Goal: Task Accomplishment & Management: Manage account settings

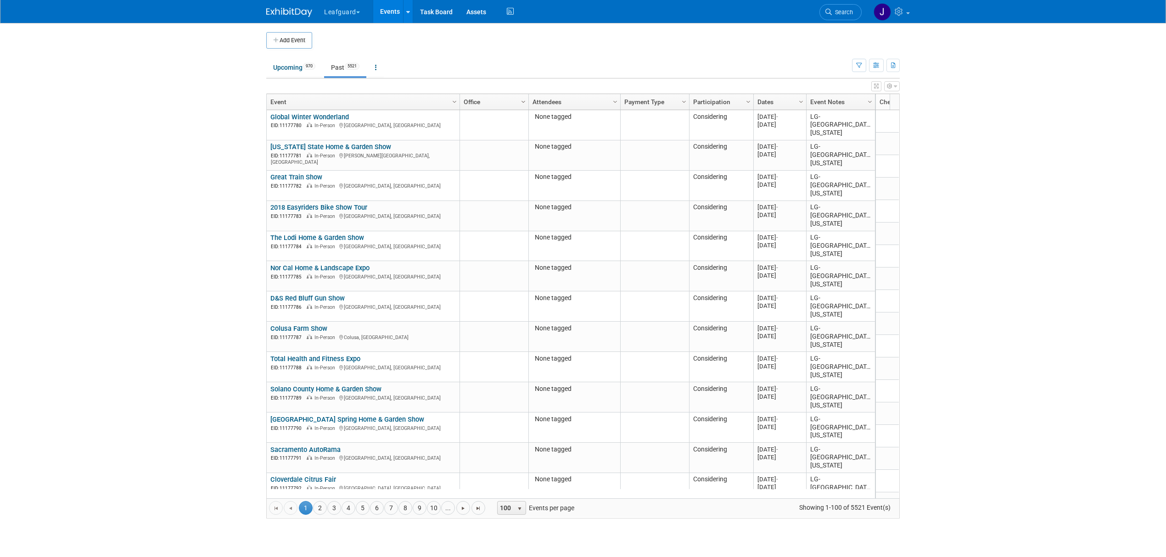
click at [524, 101] on span "Column Settings" at bounding box center [523, 101] width 7 height 7
click at [513, 101] on link "Office" at bounding box center [493, 102] width 59 height 16
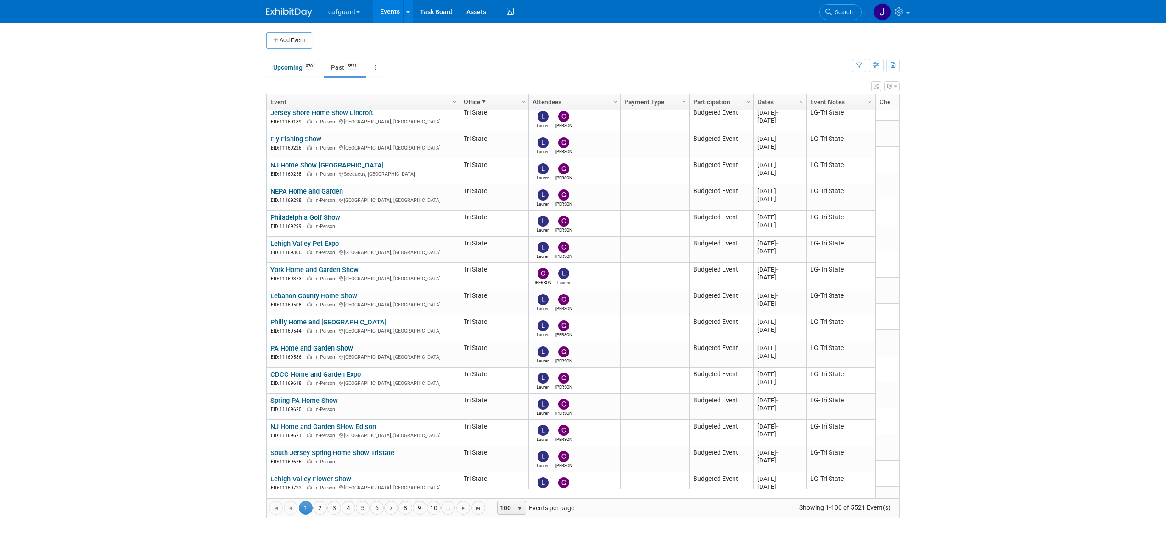
scroll to position [2238, 0]
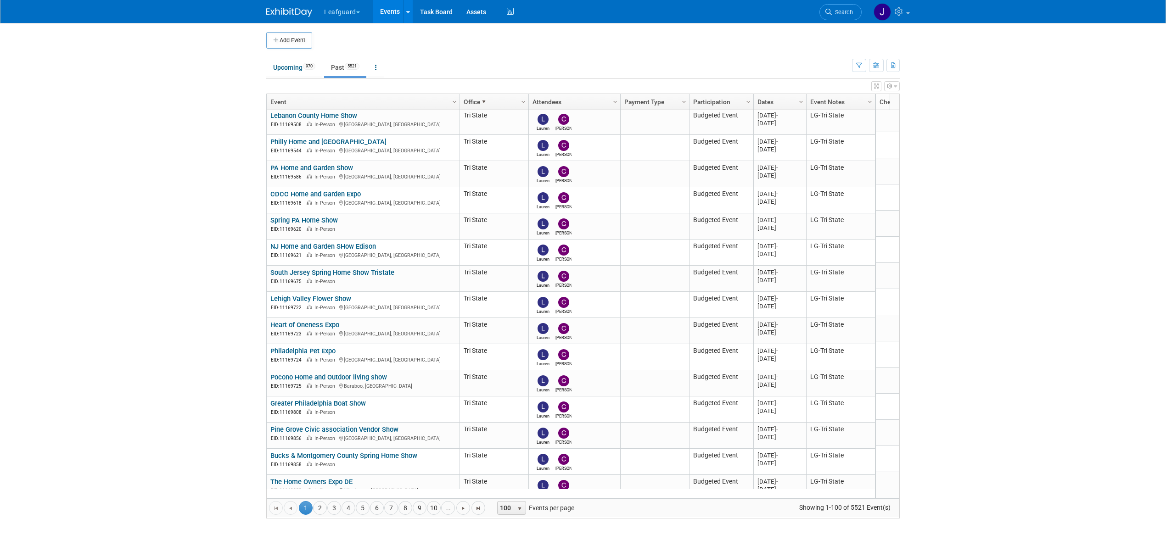
click at [513, 509] on span "100" at bounding box center [506, 508] width 16 height 13
click at [523, 510] on span "select" at bounding box center [519, 509] width 7 height 7
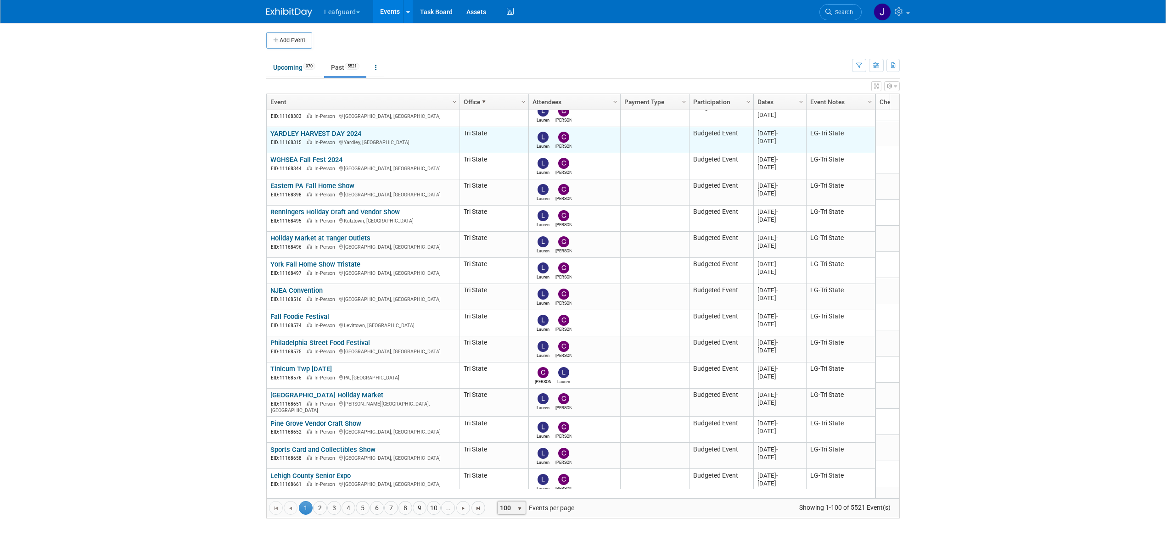
scroll to position [989, 0]
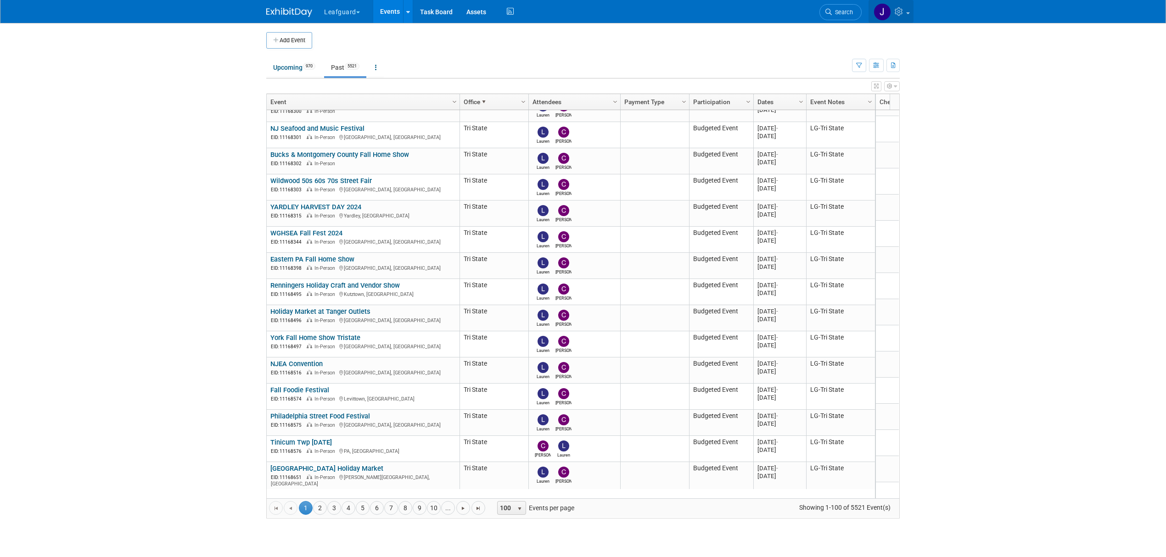
click at [906, 16] on link at bounding box center [891, 11] width 45 height 23
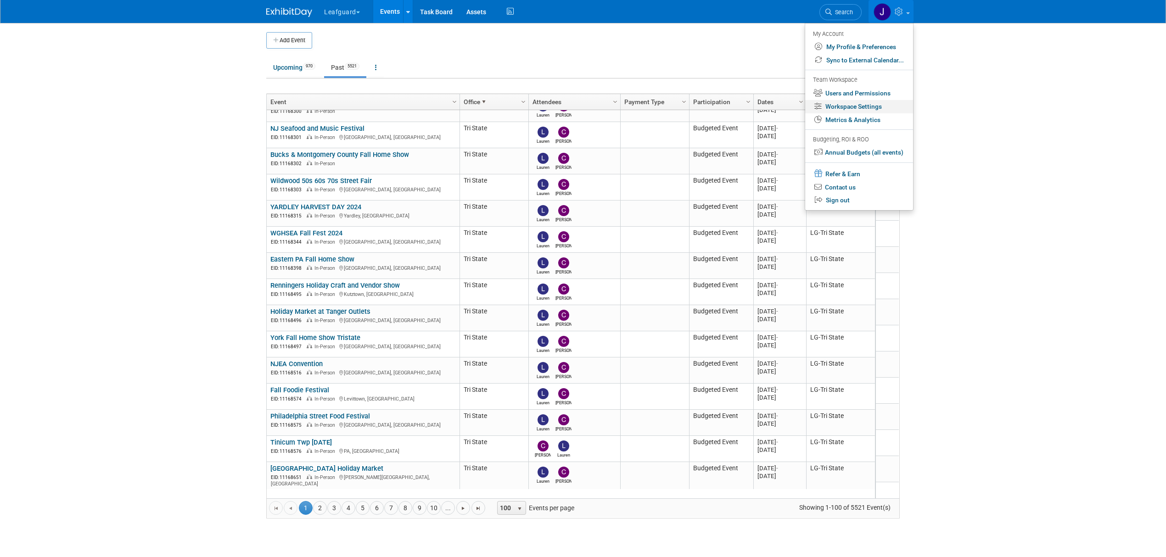
click at [864, 111] on link "Workspace Settings" at bounding box center [859, 106] width 108 height 13
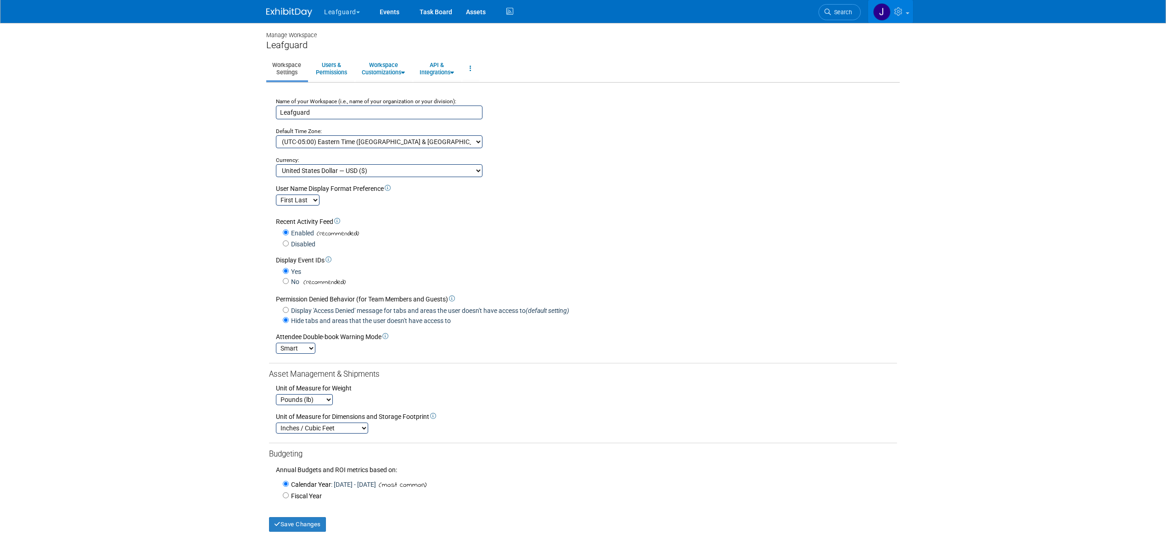
click at [883, 14] on img at bounding box center [881, 11] width 17 height 17
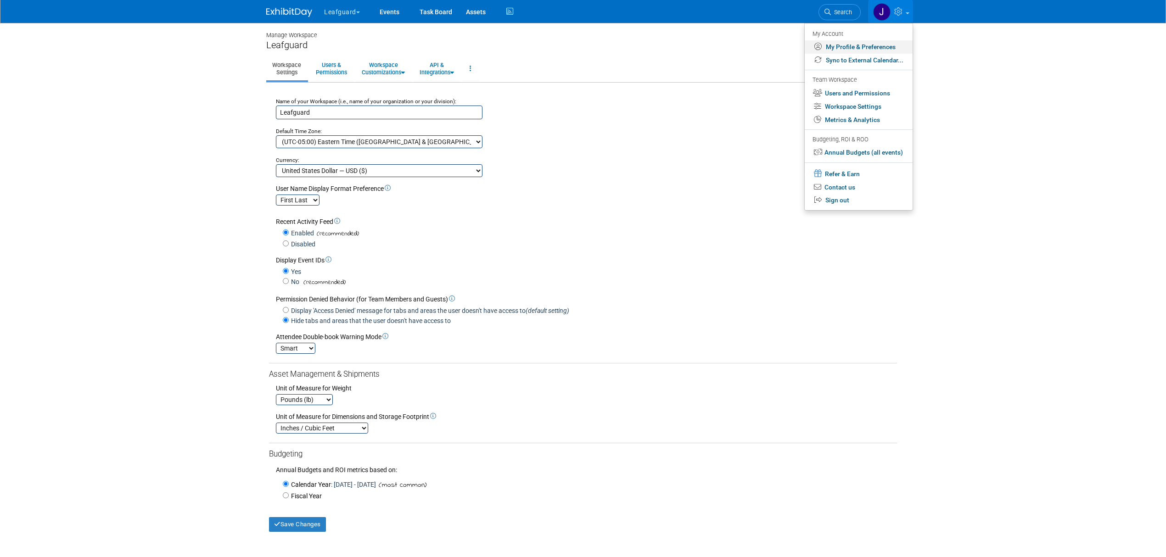
click at [869, 51] on link "My Profile & Preferences" at bounding box center [859, 46] width 108 height 13
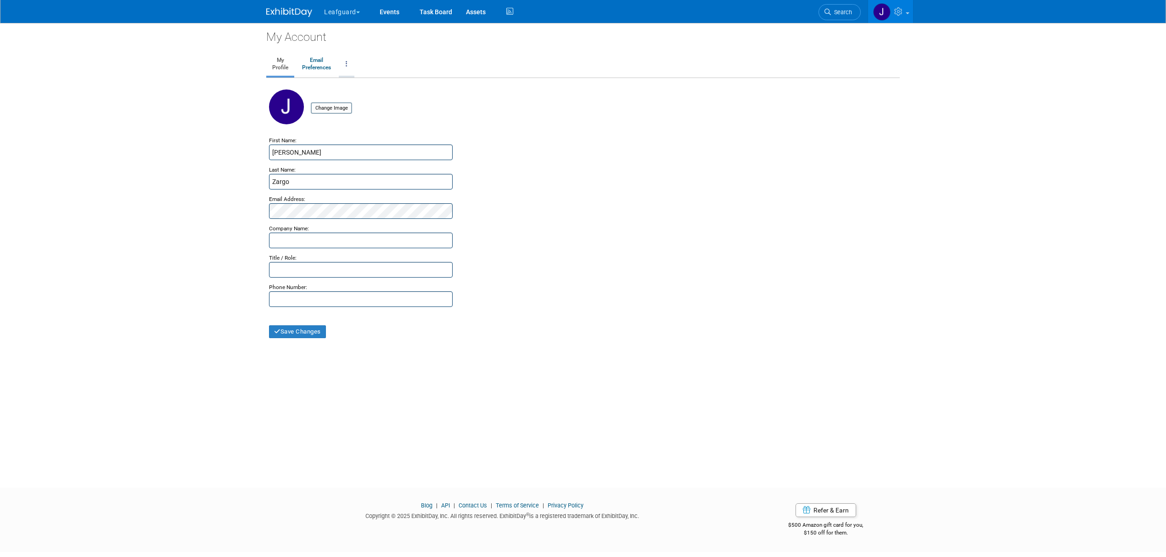
click at [350, 63] on link at bounding box center [347, 64] width 16 height 23
click at [318, 65] on link "Email Preferences" at bounding box center [316, 64] width 41 height 23
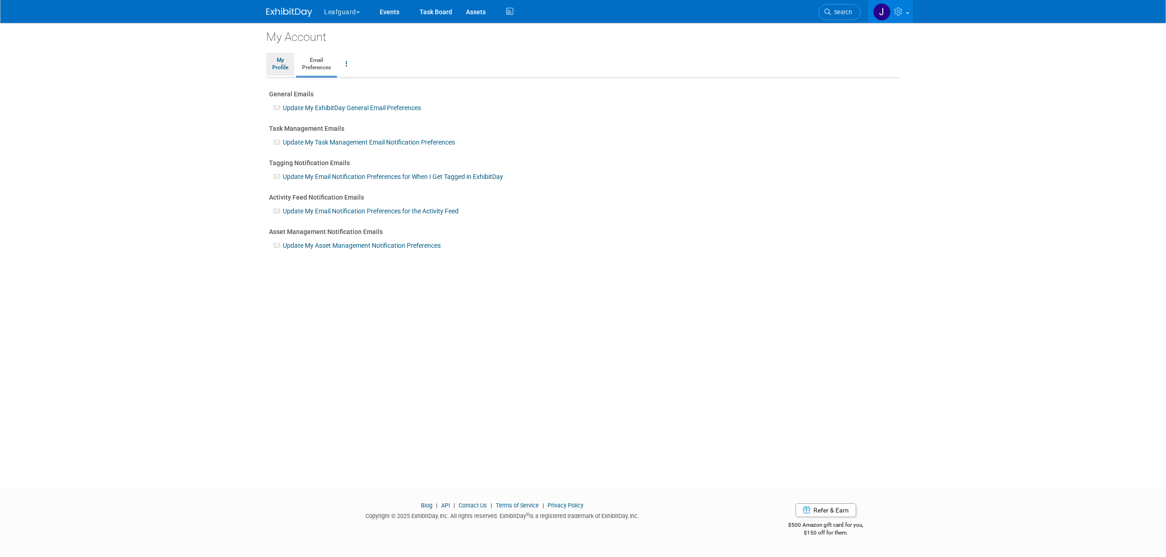
click at [290, 63] on link "My Profile" at bounding box center [280, 64] width 28 height 23
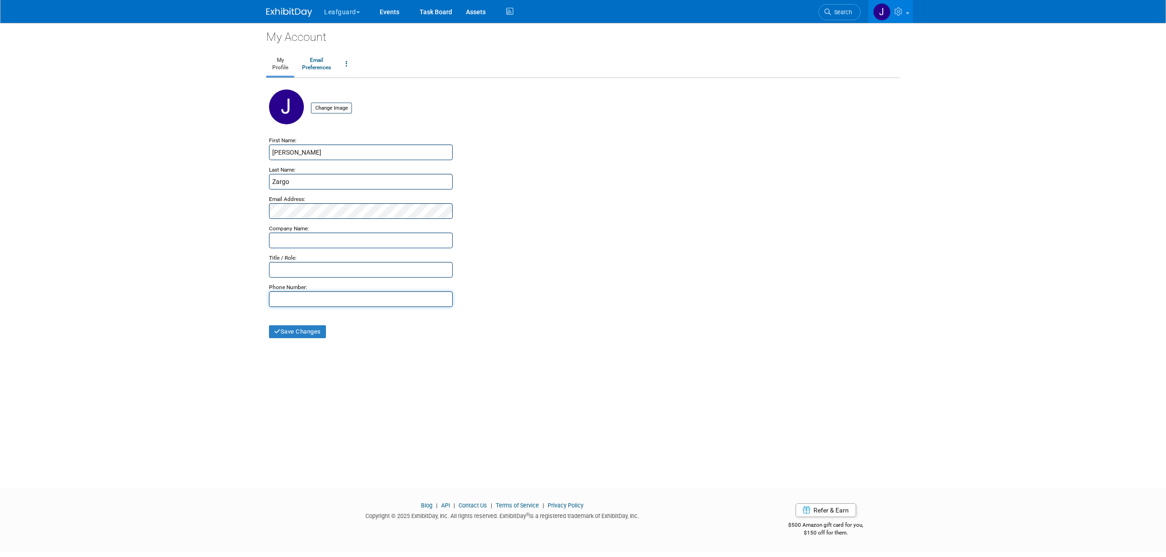
click at [297, 305] on input "text" at bounding box center [361, 300] width 184 height 16
click at [280, 298] on input "7326752252" at bounding box center [361, 300] width 184 height 16
type input "[PHONE_NUMBER]"
click at [295, 268] on input "text" at bounding box center [361, 270] width 184 height 16
type input "Event Marketing Coordinator"
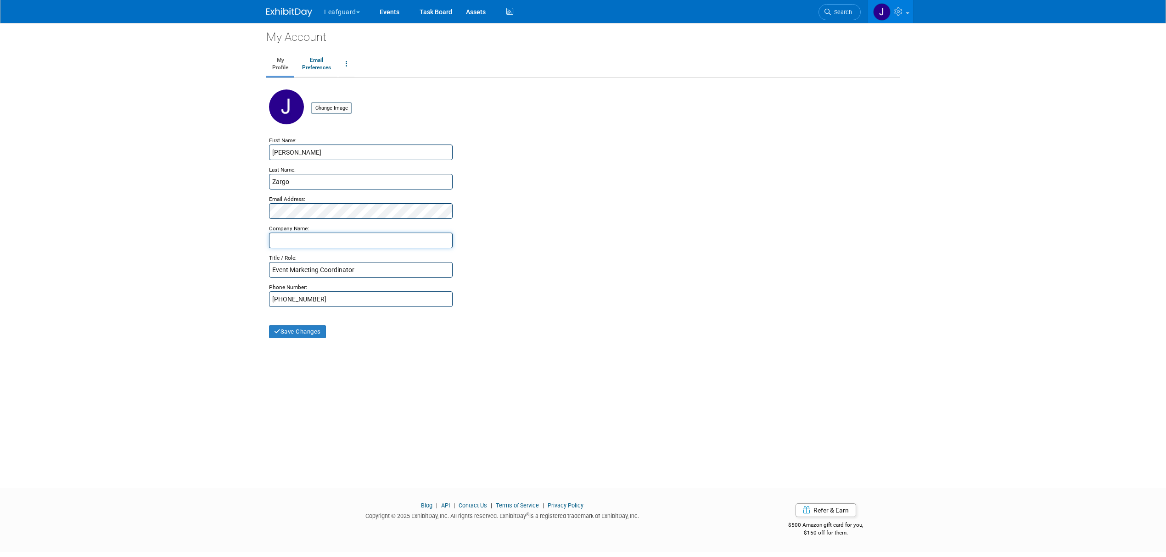
click at [294, 240] on input "text" at bounding box center [361, 241] width 184 height 16
type input "Leafguard"
click at [300, 333] on button "Save Changes" at bounding box center [297, 332] width 57 height 13
click at [331, 59] on link "Email Preferences" at bounding box center [316, 64] width 41 height 23
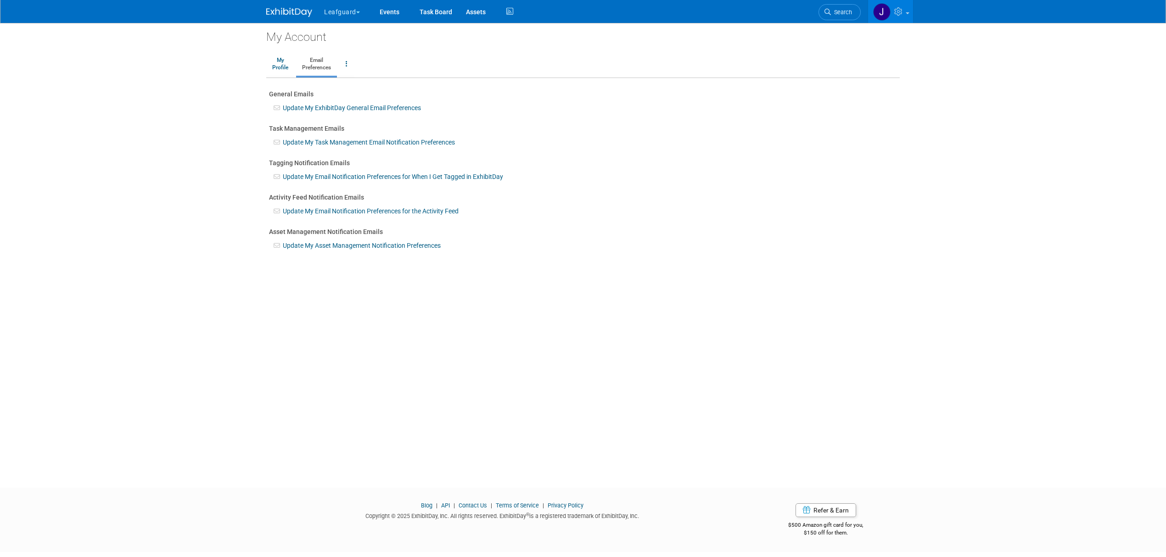
click at [287, 9] on img at bounding box center [289, 12] width 46 height 9
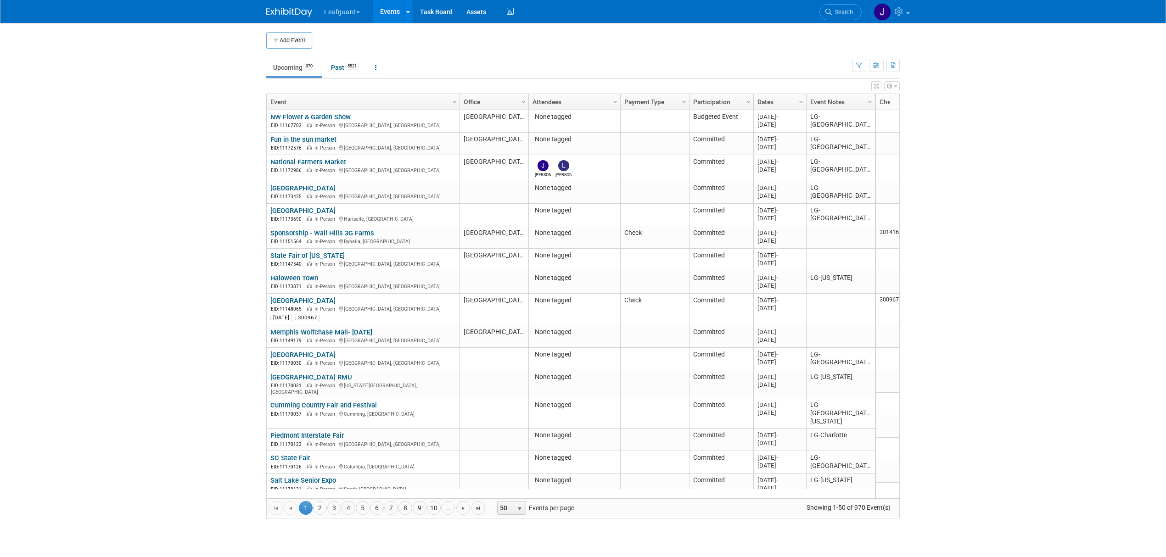
click at [894, 83] on button "button" at bounding box center [892, 86] width 16 height 10
click at [877, 72] on button "button" at bounding box center [876, 65] width 15 height 13
click at [877, 69] on button "button" at bounding box center [876, 65] width 15 height 13
click at [377, 65] on icon at bounding box center [376, 67] width 2 height 6
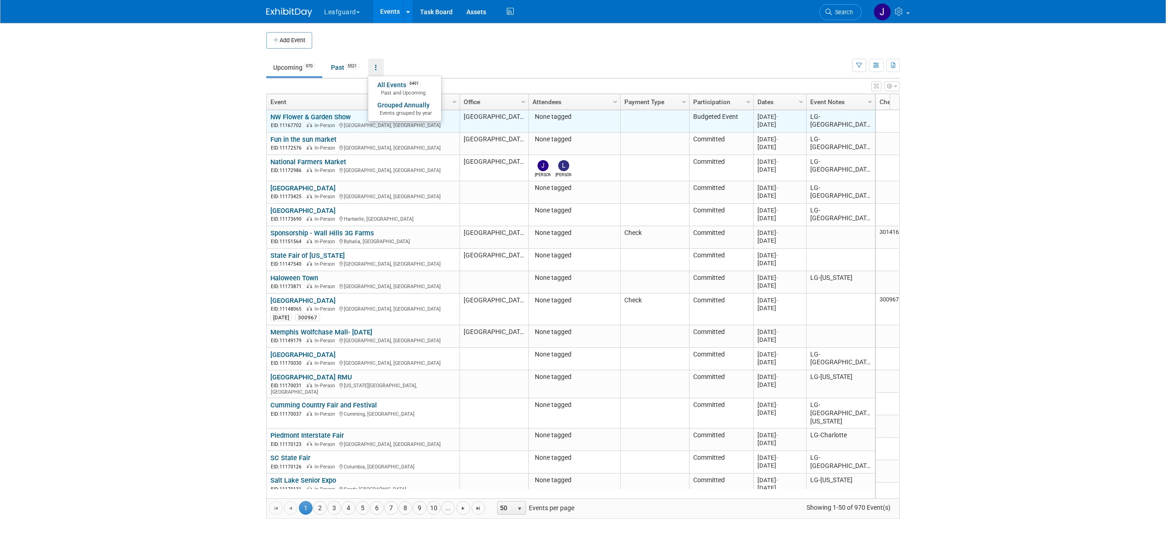
click at [307, 118] on link "NW Flower & Garden Show" at bounding box center [310, 117] width 80 height 8
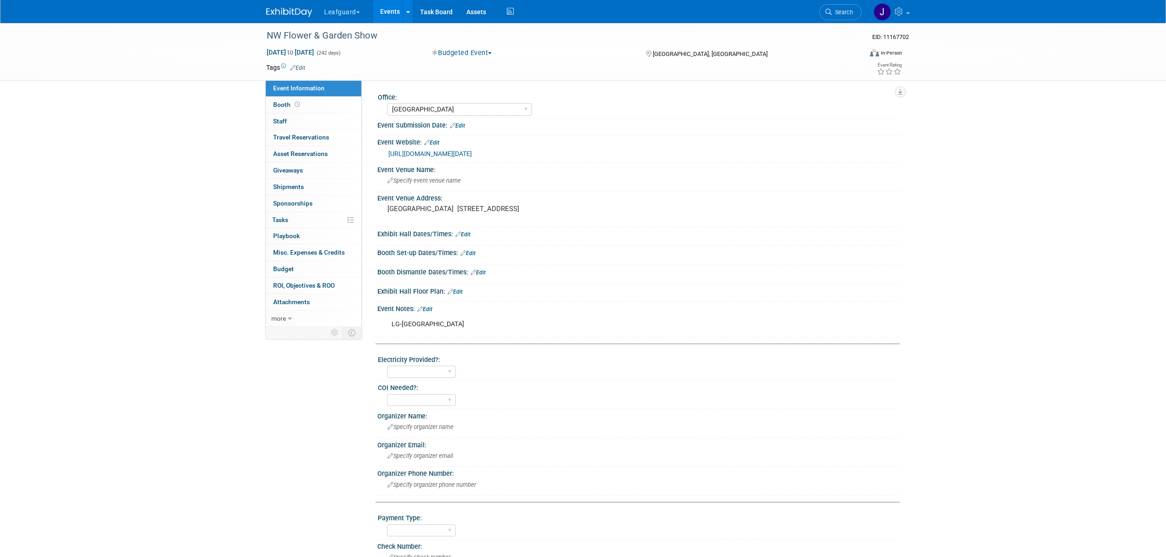
select select "[GEOGRAPHIC_DATA]"
click at [289, 118] on link "0 Staff 0" at bounding box center [314, 121] width 96 height 16
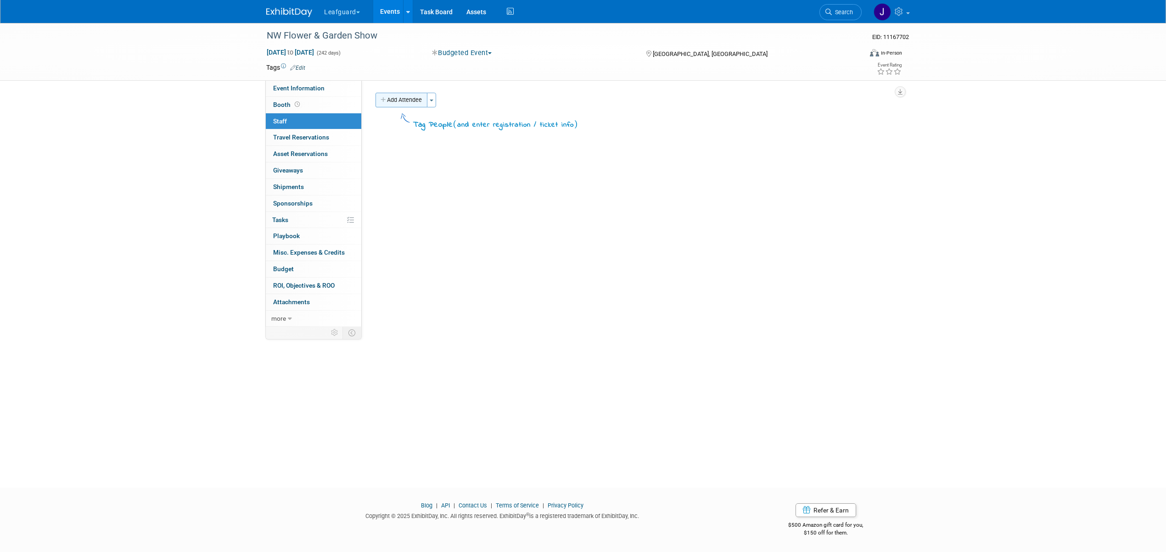
click at [405, 107] on button "Add Attendee" at bounding box center [402, 100] width 52 height 15
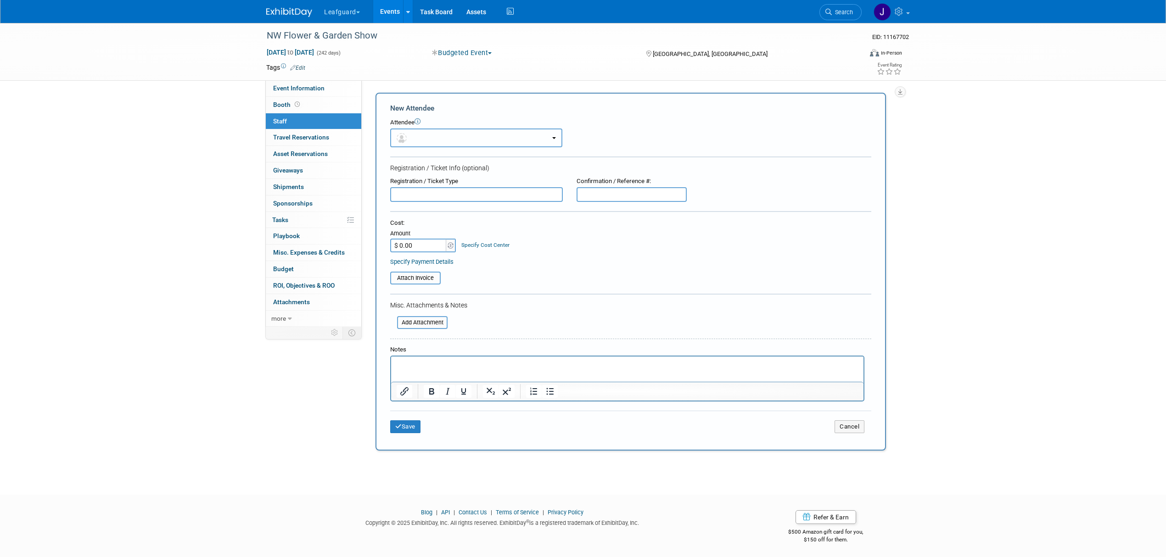
click at [471, 138] on button "button" at bounding box center [476, 138] width 172 height 19
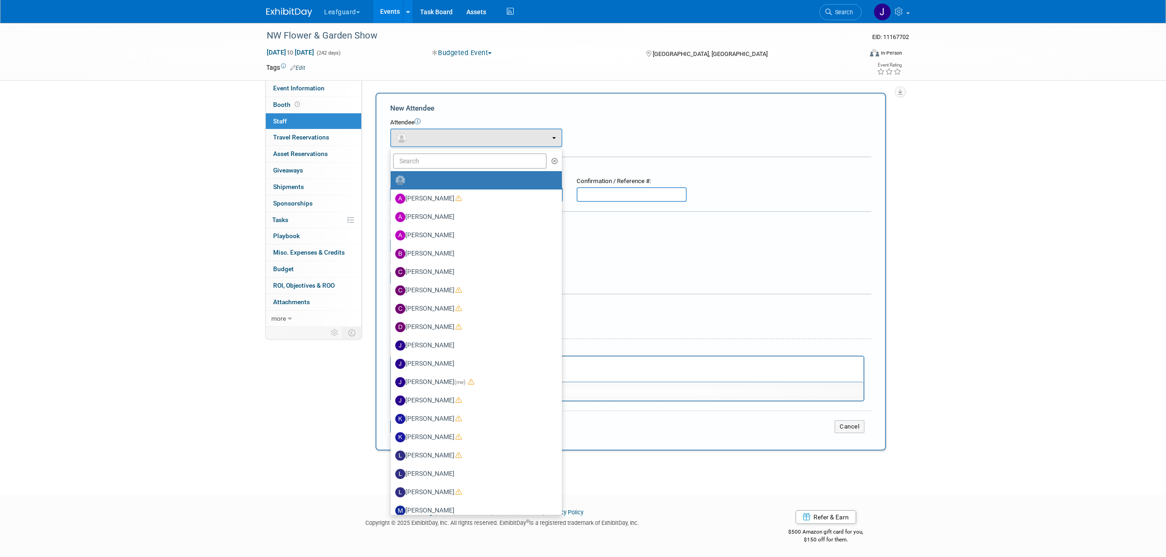
click at [465, 149] on ul "Alfiatu Kamara Amy Crawford Arlene Duncan Brian Booth Chris Jarvis (me)" at bounding box center [476, 331] width 172 height 367
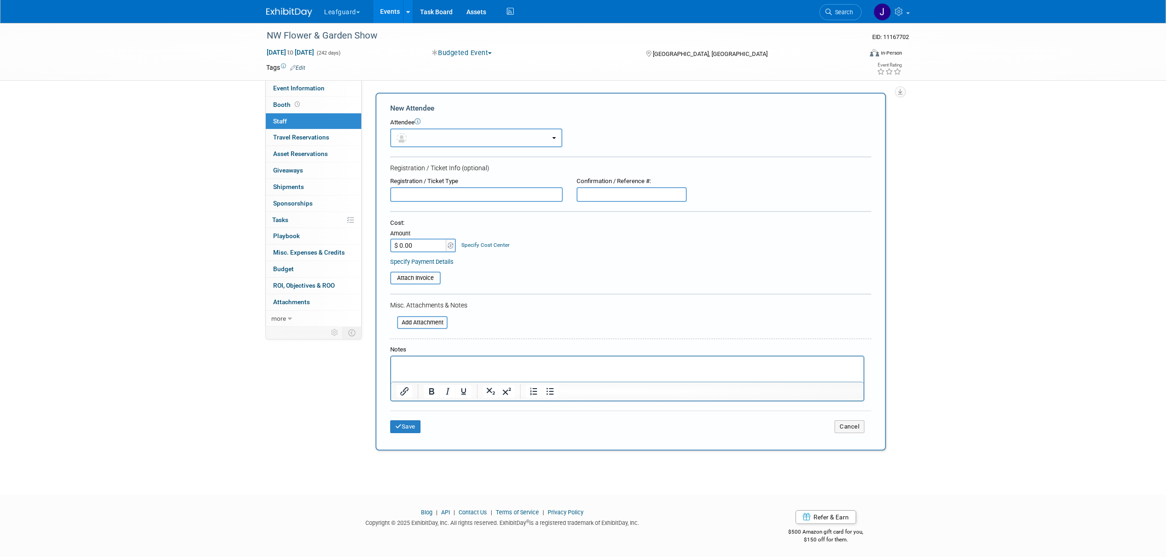
click at [452, 139] on button "button" at bounding box center [476, 138] width 172 height 19
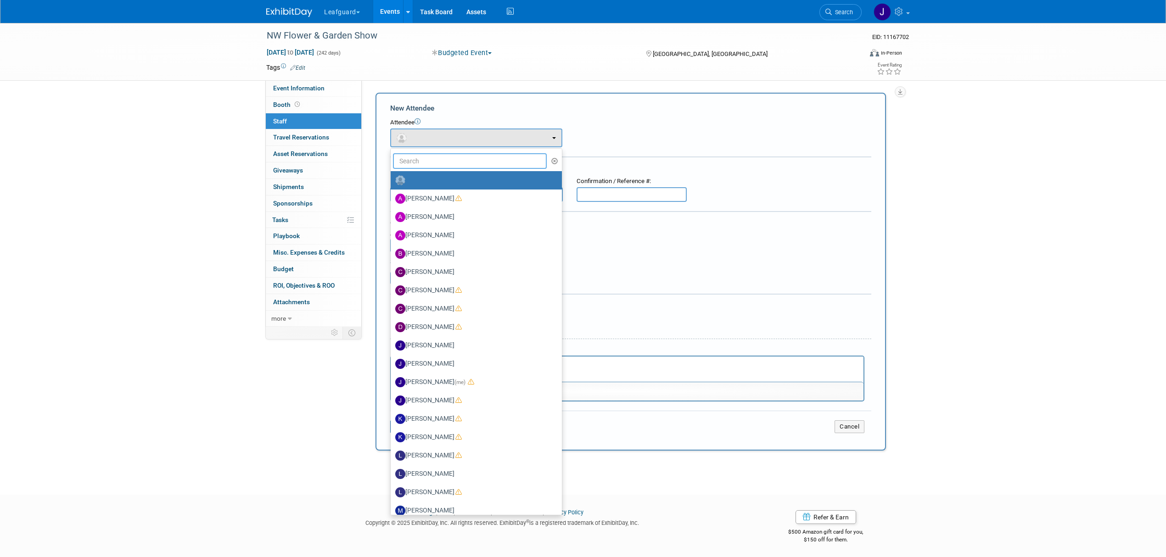
click at [426, 157] on input "text" at bounding box center [470, 161] width 154 height 16
type input "[PERSON_NAME]"
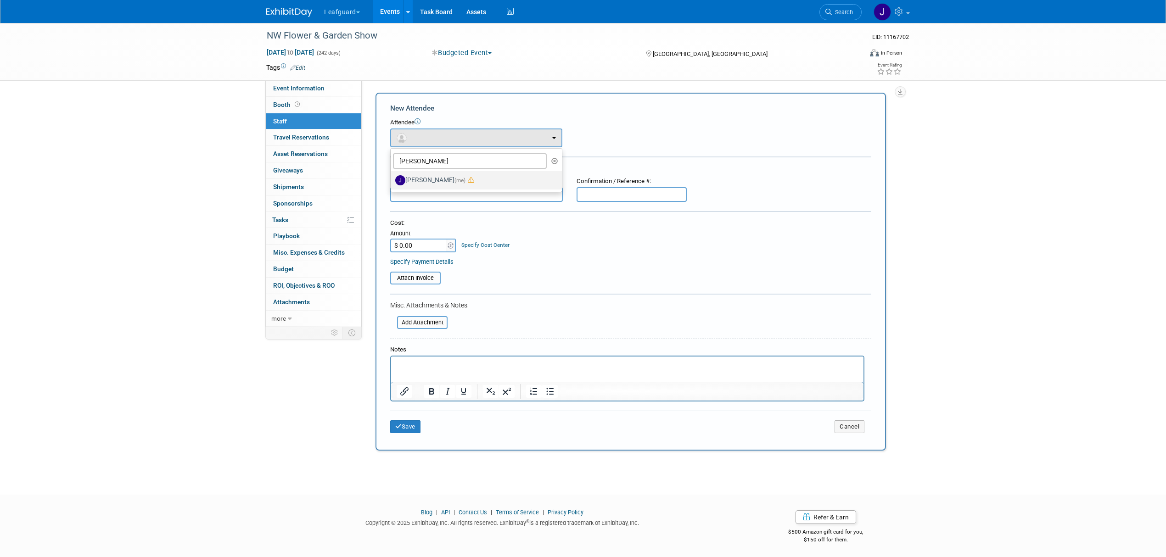
click at [450, 180] on label "Jonathan Zargo (me)" at bounding box center [473, 180] width 157 height 15
click at [392, 180] on input "Jonathan Zargo (me)" at bounding box center [389, 179] width 6 height 6
select select "440a1f80-872b-431e-9602-5c6f45e3c584"
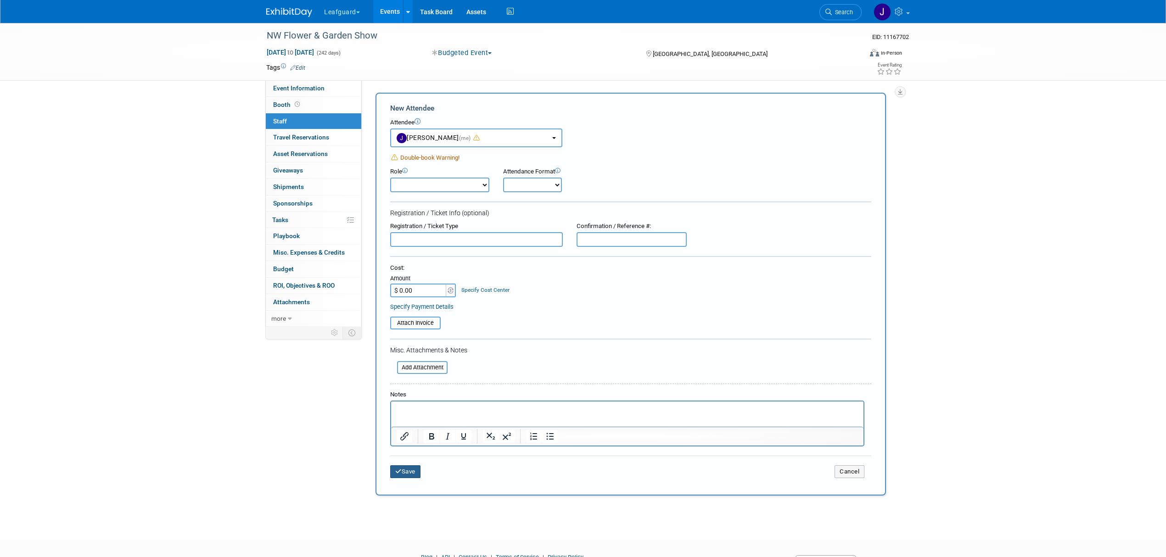
click at [412, 469] on button "Save" at bounding box center [405, 472] width 30 height 13
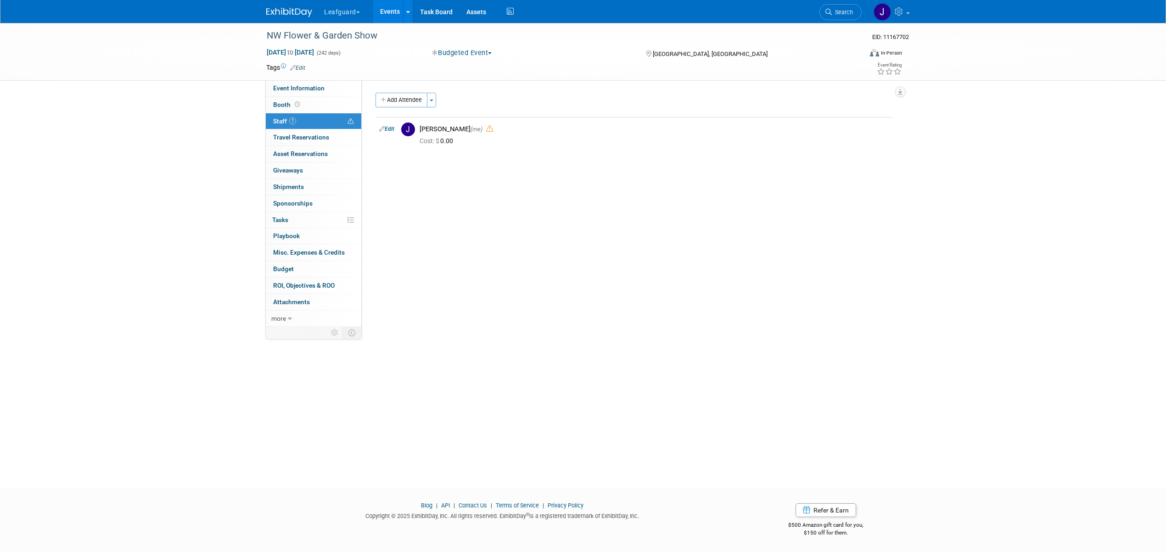
drag, startPoint x: 285, startPoint y: 11, endPoint x: 205, endPoint y: 54, distance: 90.6
drag, startPoint x: 205, startPoint y: 54, endPoint x: 291, endPoint y: 7, distance: 98.2
click at [291, 8] on img at bounding box center [289, 12] width 46 height 9
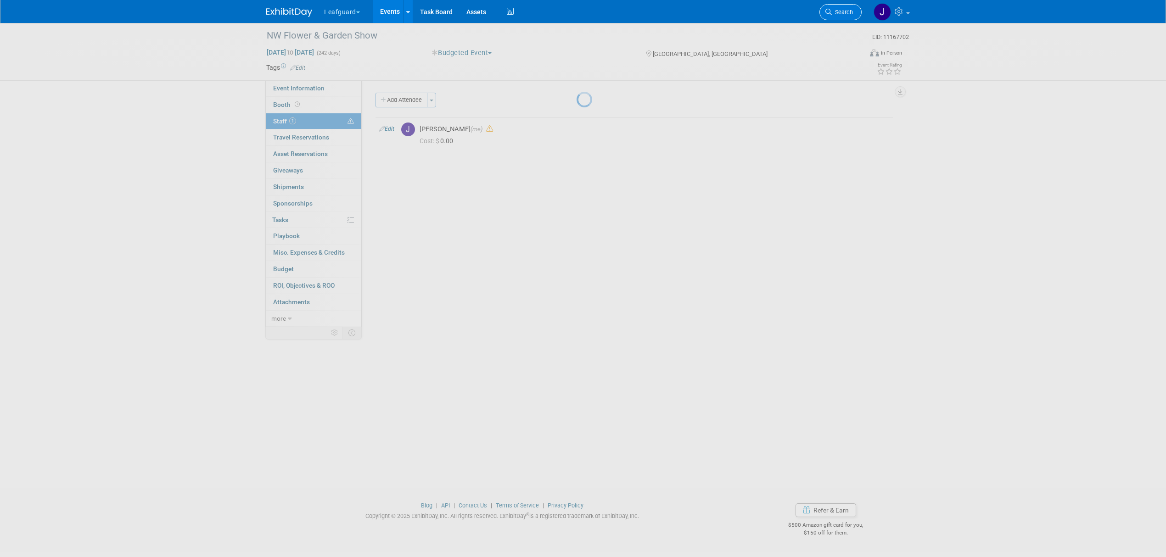
click at [825, 8] on link "Search" at bounding box center [841, 12] width 42 height 16
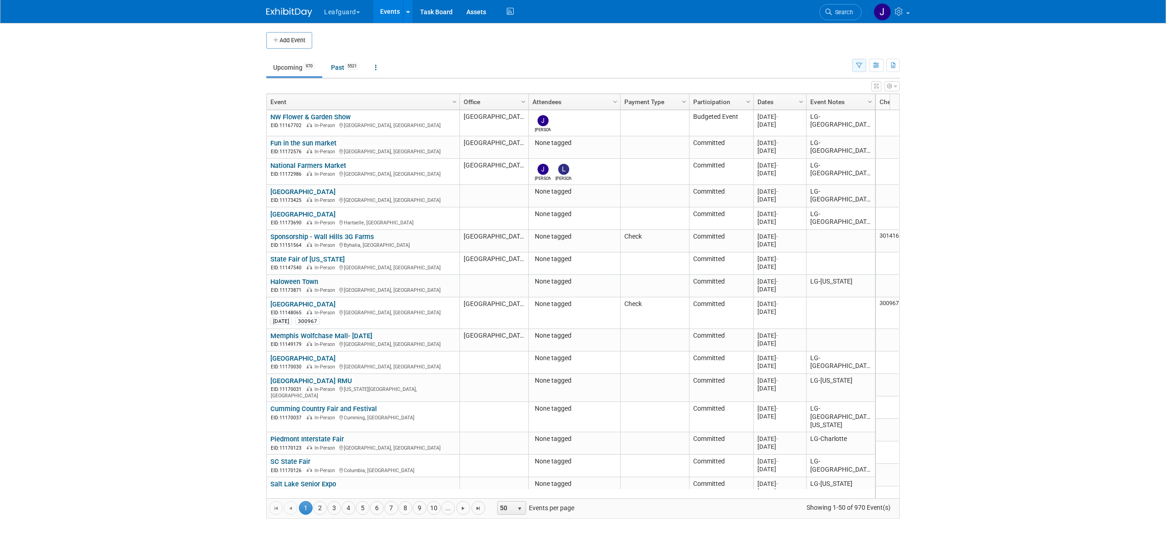
click at [858, 64] on icon "button" at bounding box center [859, 66] width 6 height 6
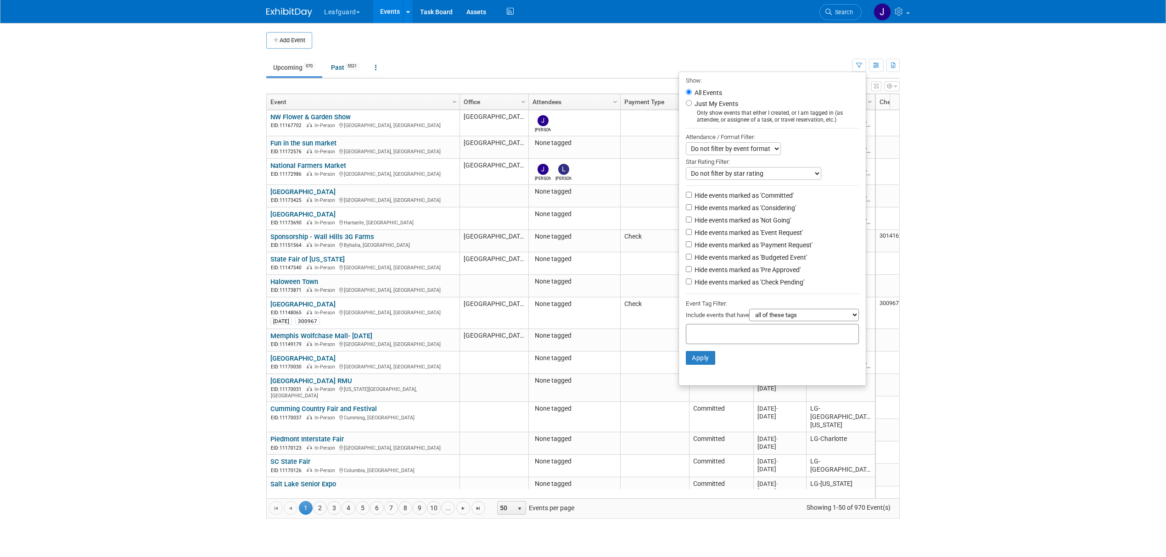
click at [713, 103] on label "Just My Events" at bounding box center [715, 103] width 45 height 9
click at [692, 103] on input "Just My Events" at bounding box center [689, 103] width 6 height 6
radio input "true"
click at [700, 362] on button "Apply" at bounding box center [700, 358] width 29 height 14
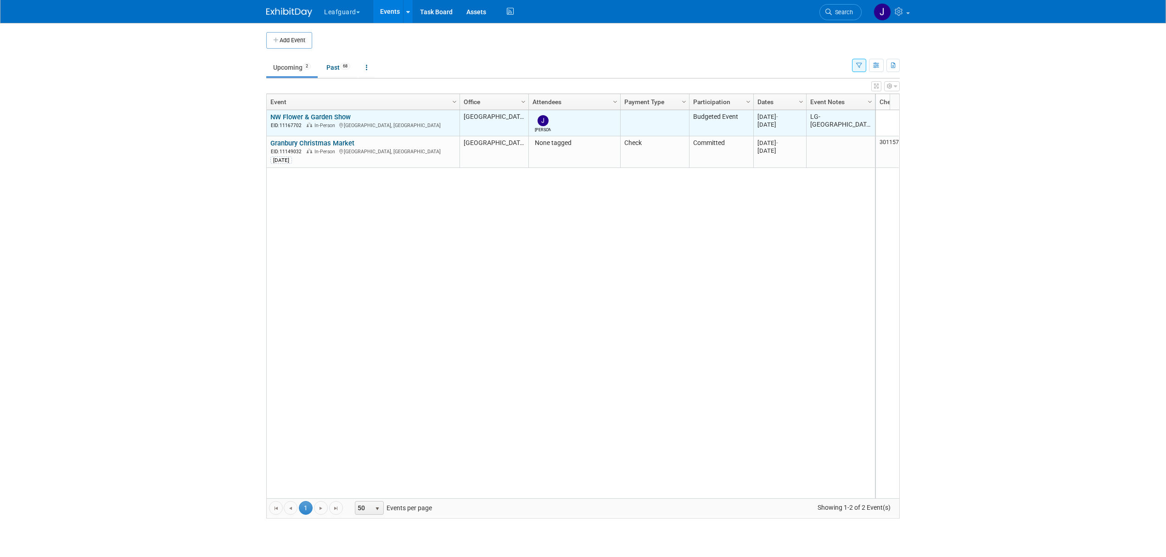
click at [312, 118] on link "NW Flower & Garden Show" at bounding box center [310, 117] width 80 height 8
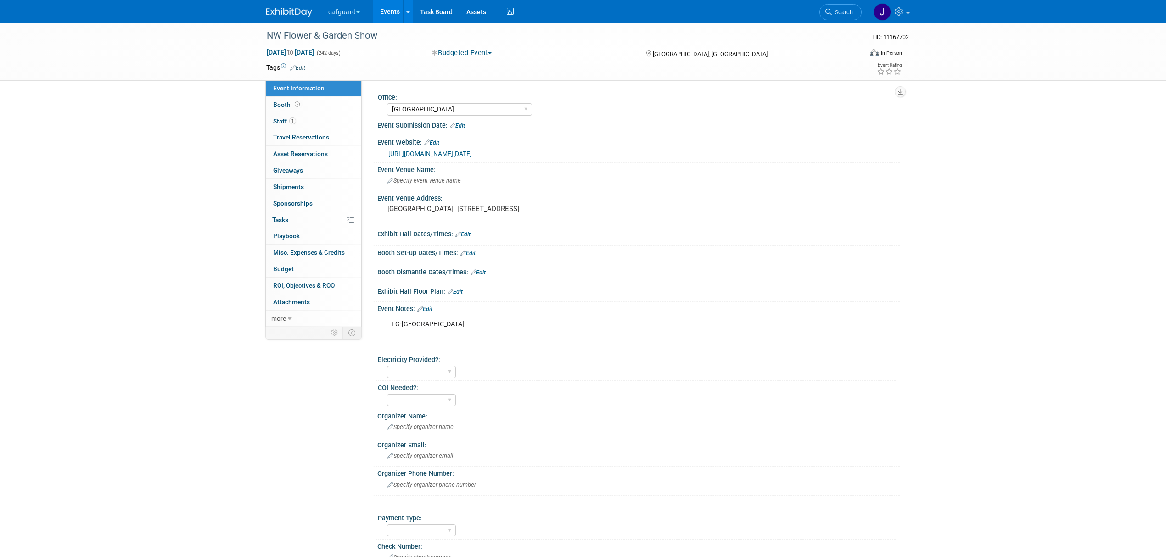
select select "[GEOGRAPHIC_DATA]"
click at [299, 117] on link "1 Staff 1" at bounding box center [314, 121] width 96 height 16
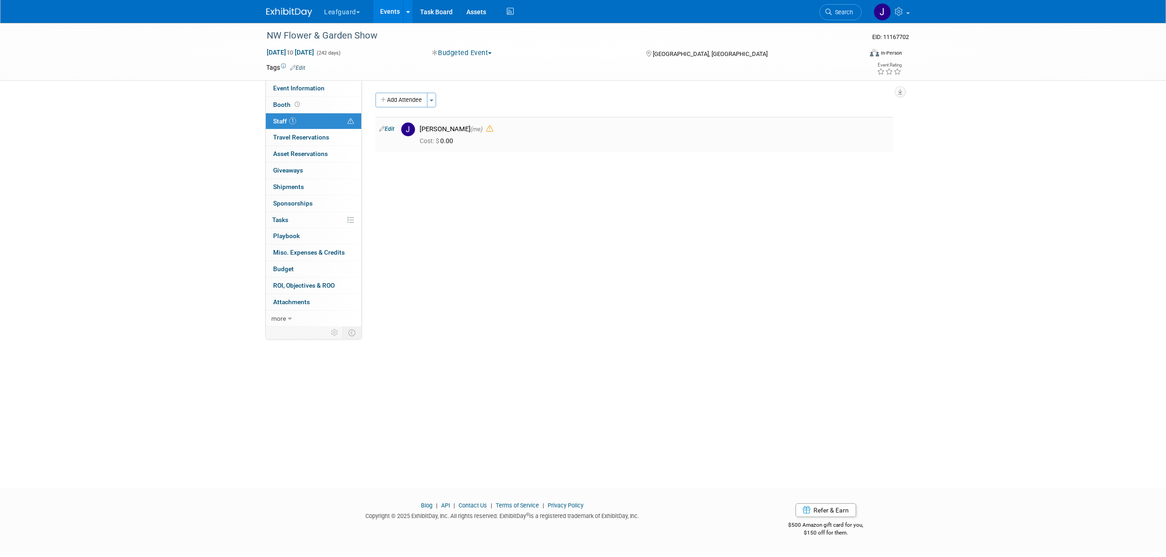
click at [390, 132] on link "Edit" at bounding box center [386, 129] width 15 height 6
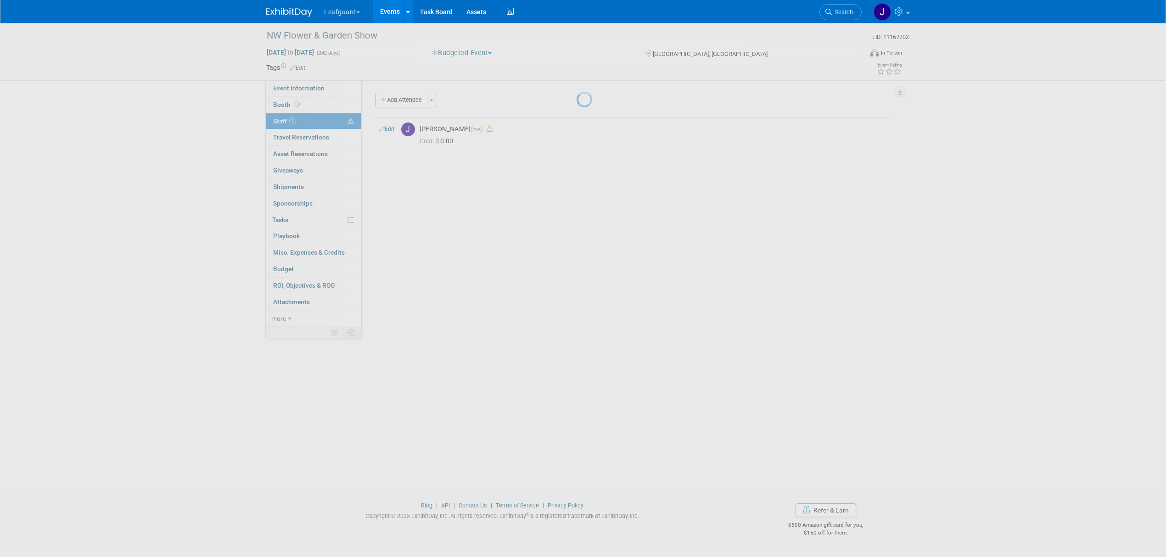
select select "440a1f80-872b-431e-9602-5c6f45e3c584"
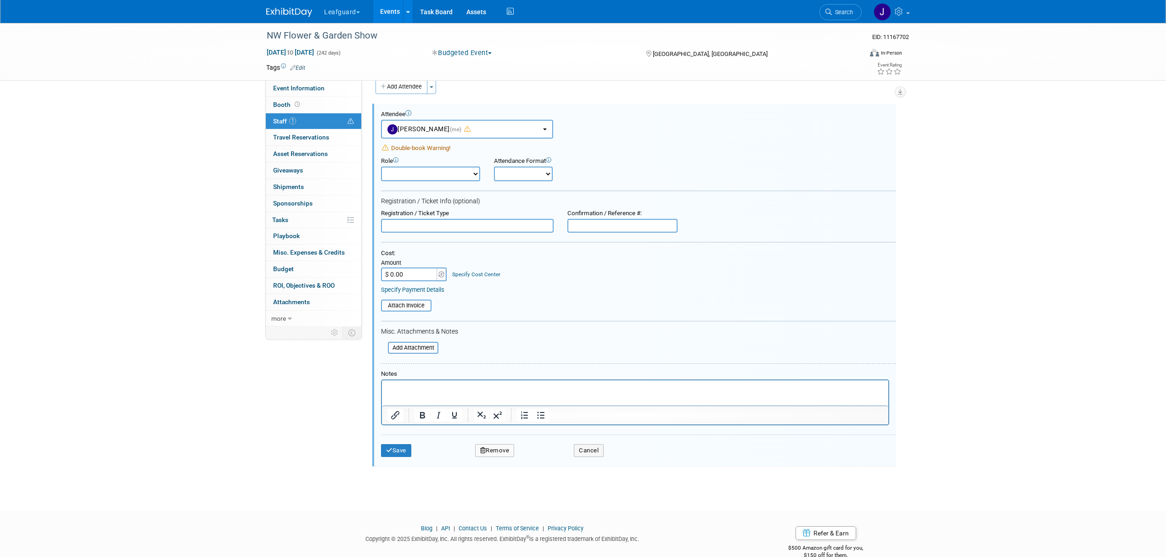
click at [488, 447] on button "Remove" at bounding box center [494, 450] width 39 height 13
click at [556, 456] on link "Yes" at bounding box center [545, 454] width 27 height 15
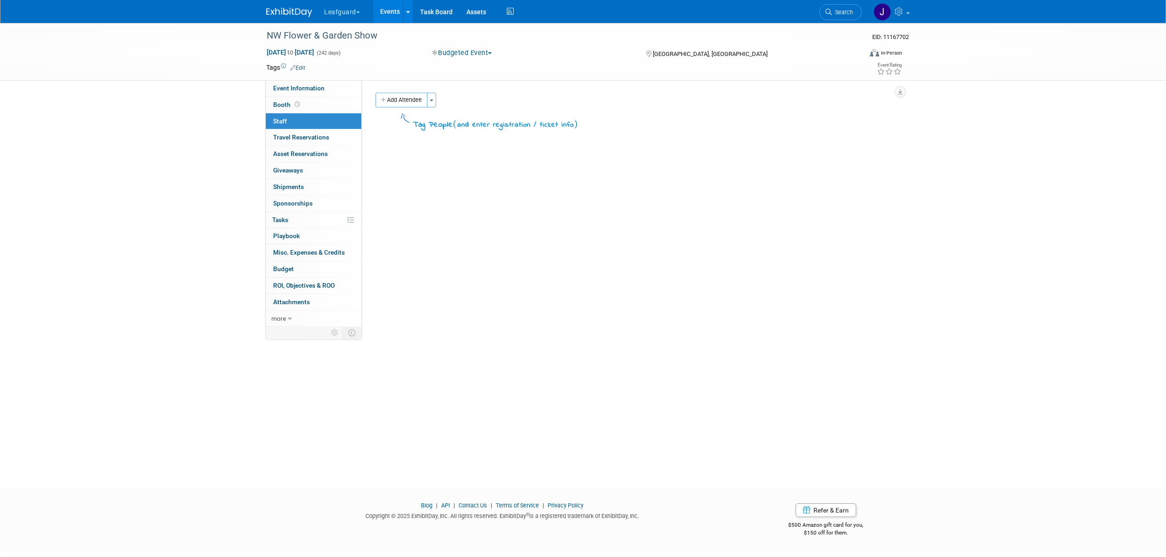
click at [296, 13] on img at bounding box center [289, 12] width 46 height 9
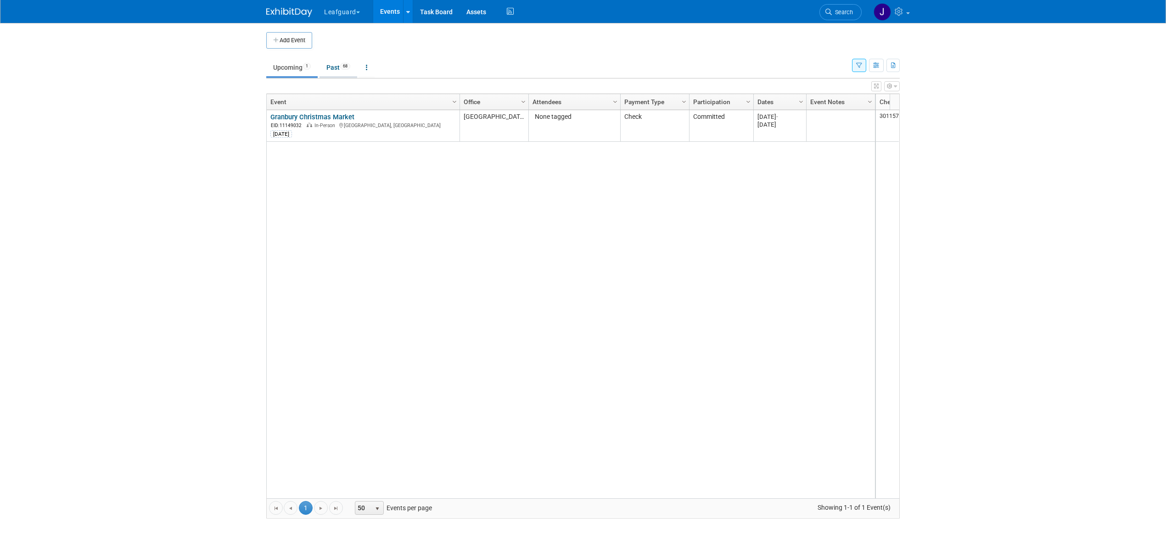
click at [345, 73] on link "Past 68" at bounding box center [339, 67] width 38 height 17
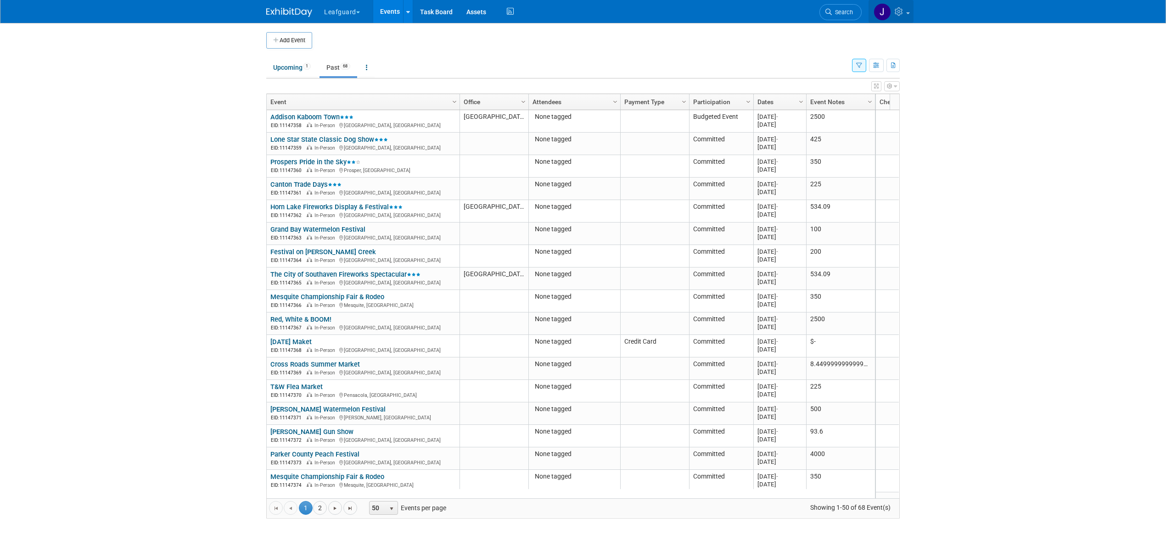
click at [902, 14] on icon at bounding box center [900, 11] width 11 height 8
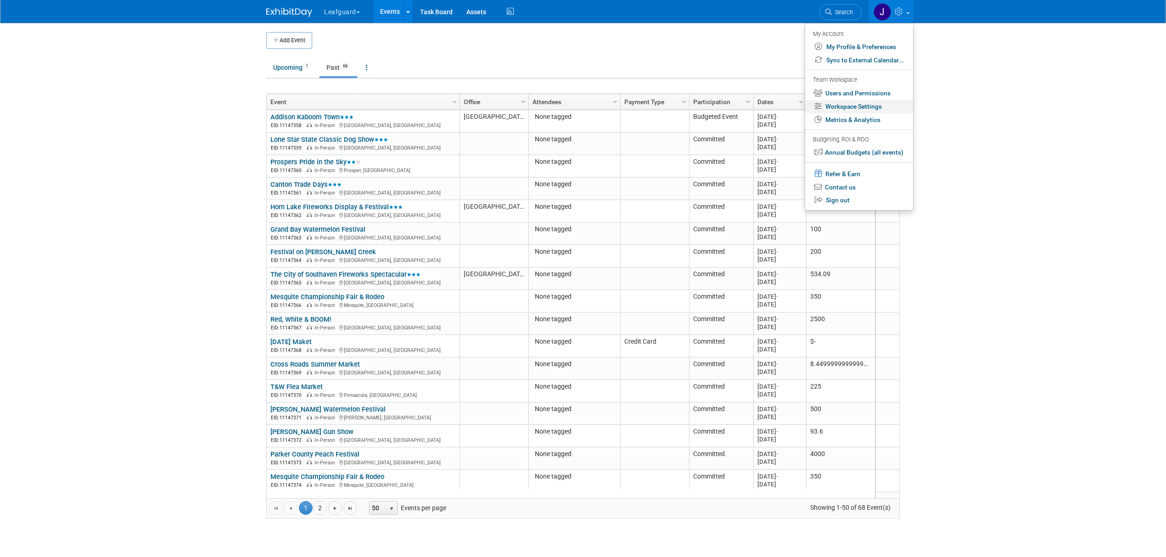
click at [869, 104] on link "Workspace Settings" at bounding box center [859, 106] width 108 height 13
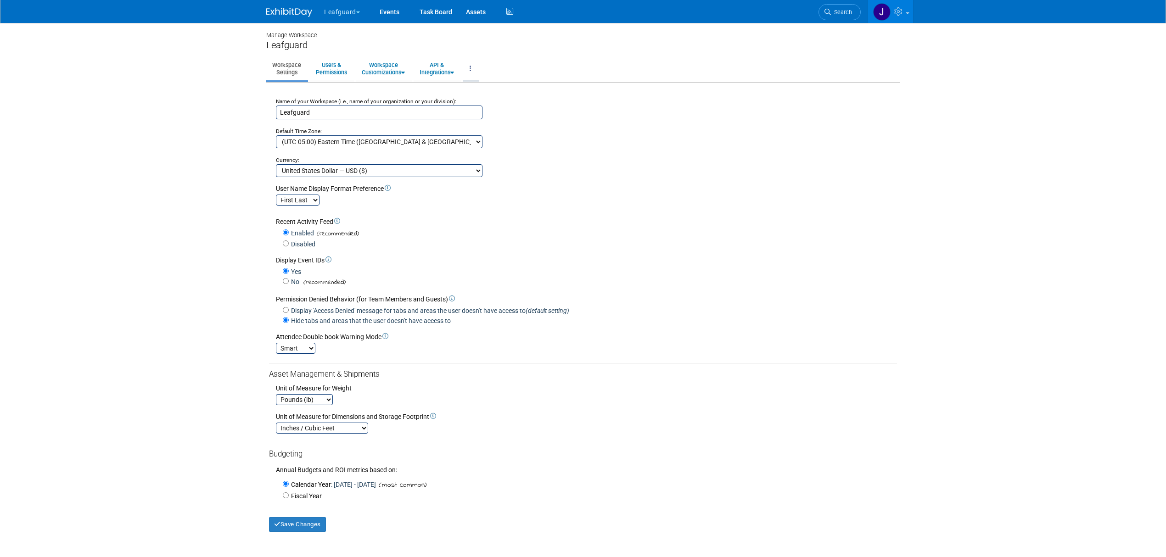
click at [478, 70] on link at bounding box center [471, 68] width 16 height 22
click at [517, 90] on link "Workspace Logs" at bounding box center [502, 89] width 78 height 14
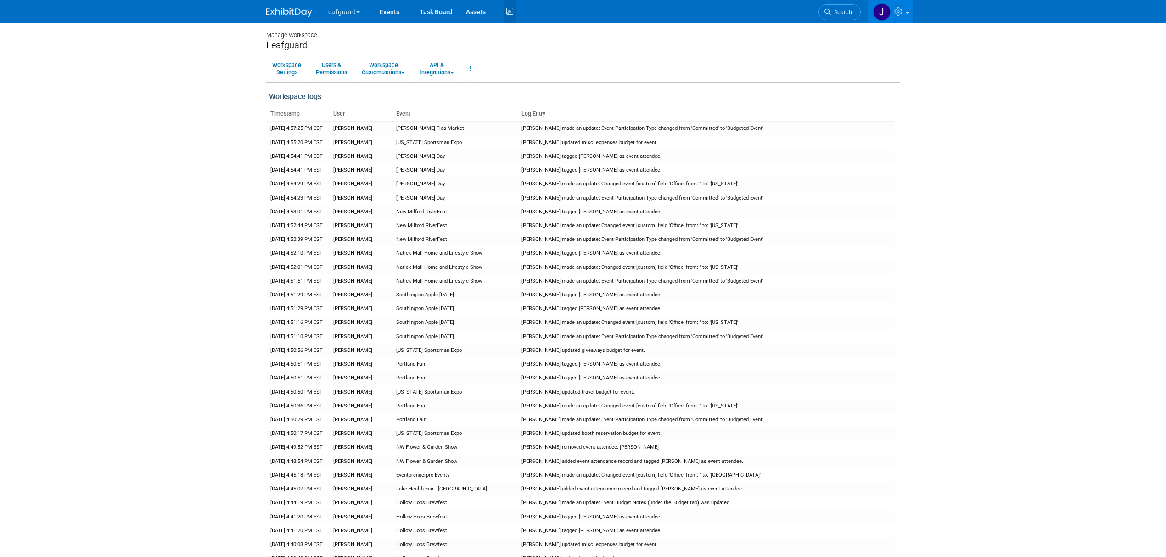
click at [512, 6] on icon at bounding box center [509, 12] width 11 height 14
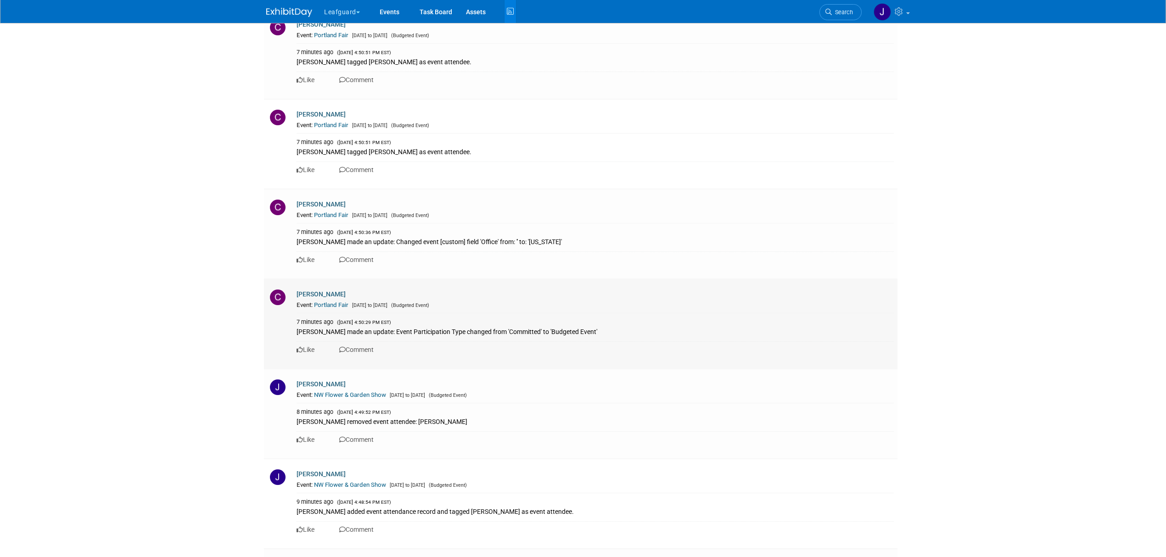
scroll to position [1714, 0]
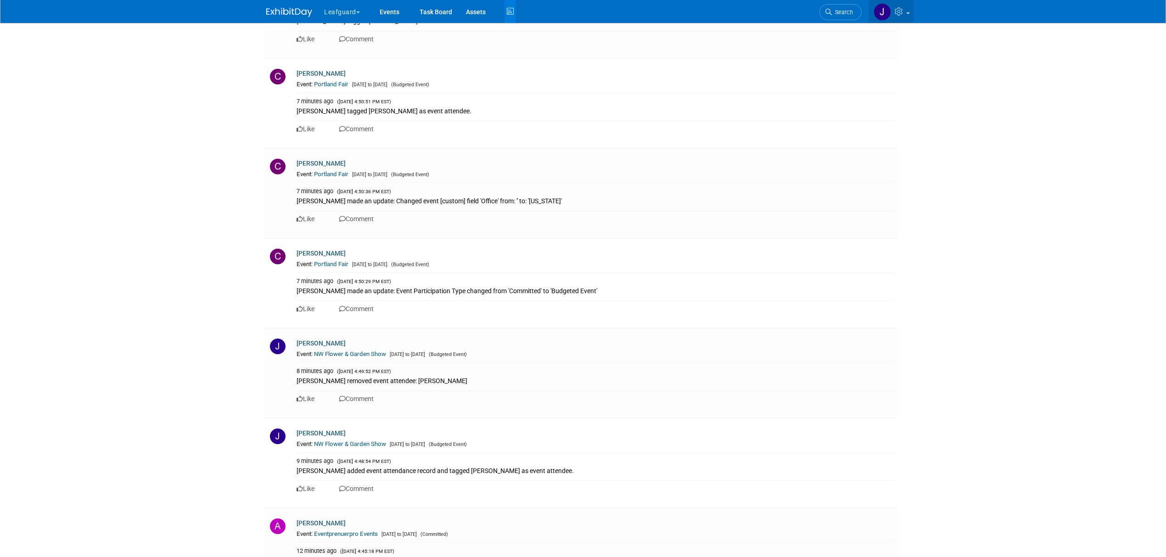
click at [906, 8] on link at bounding box center [891, 11] width 45 height 23
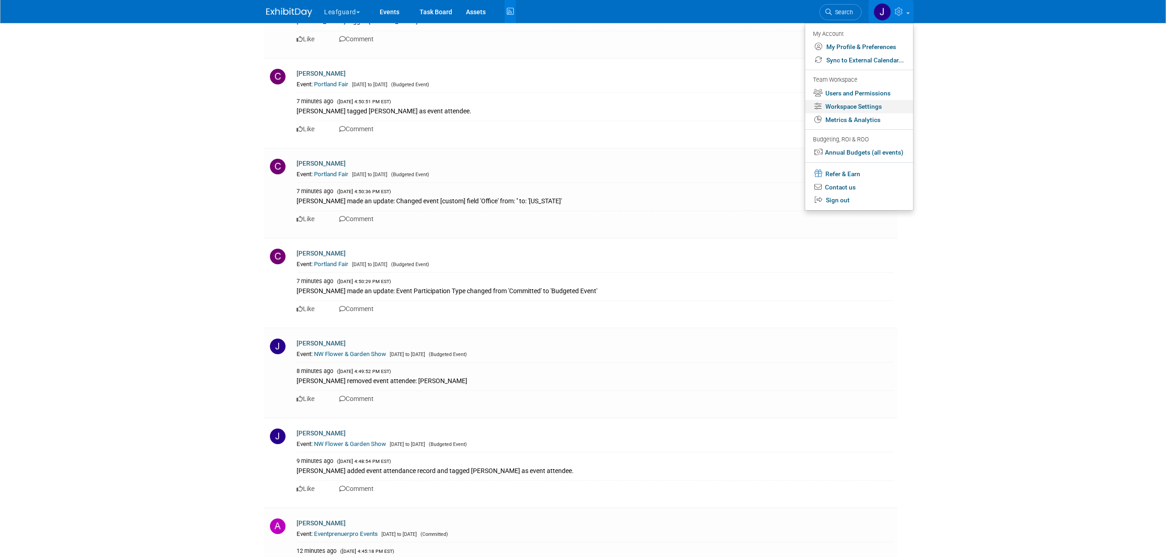
click at [852, 106] on link "Workspace Settings" at bounding box center [859, 106] width 108 height 13
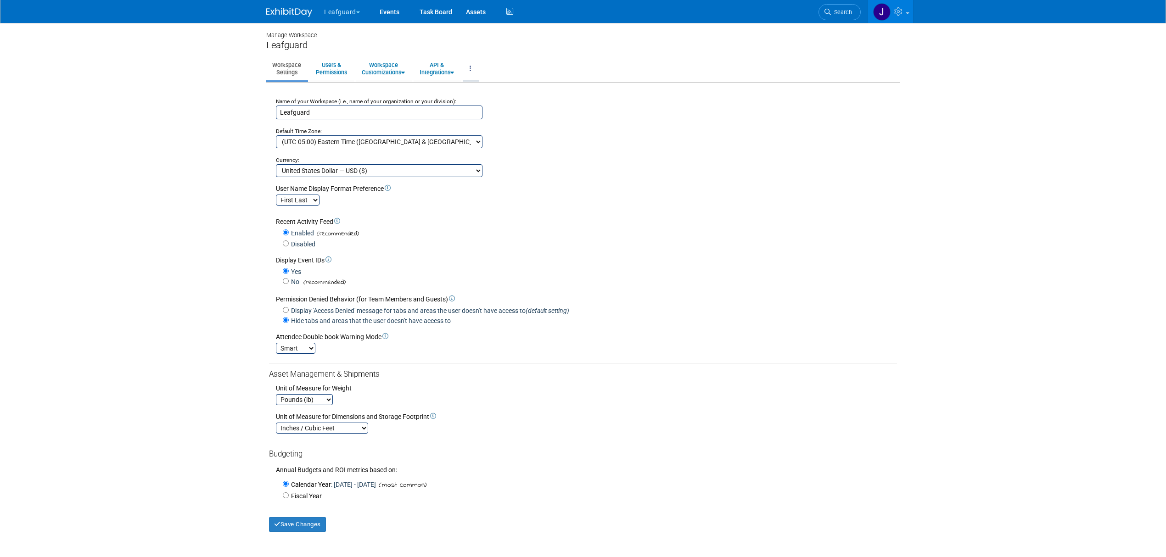
click at [478, 74] on link at bounding box center [471, 68] width 16 height 22
click at [514, 90] on link "Workspace Logs" at bounding box center [502, 89] width 78 height 14
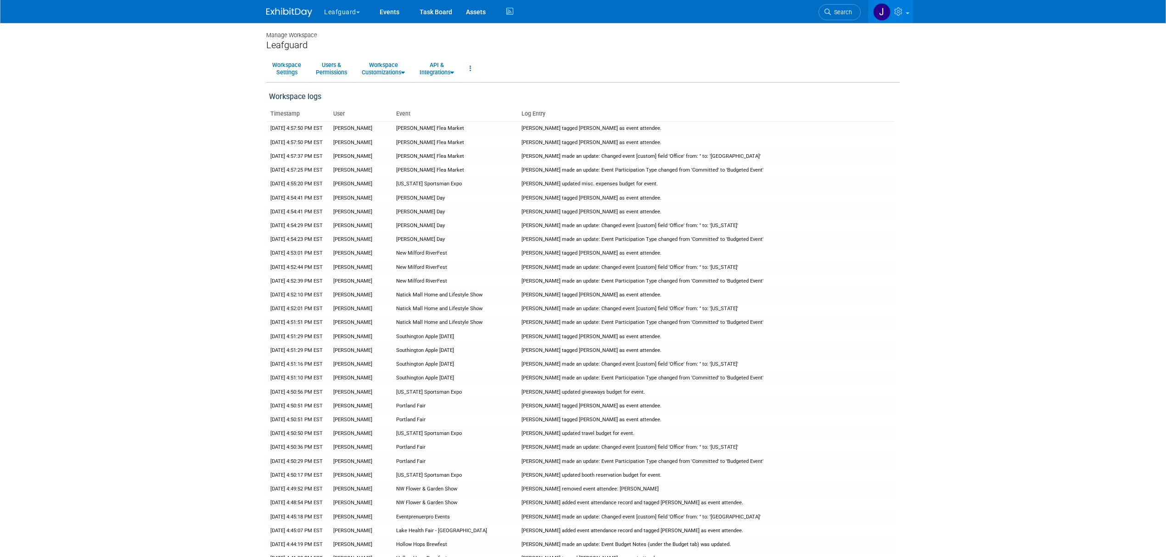
drag, startPoint x: 829, startPoint y: 103, endPoint x: 821, endPoint y: 30, distance: 73.4
click at [505, 10] on icon at bounding box center [509, 12] width 11 height 14
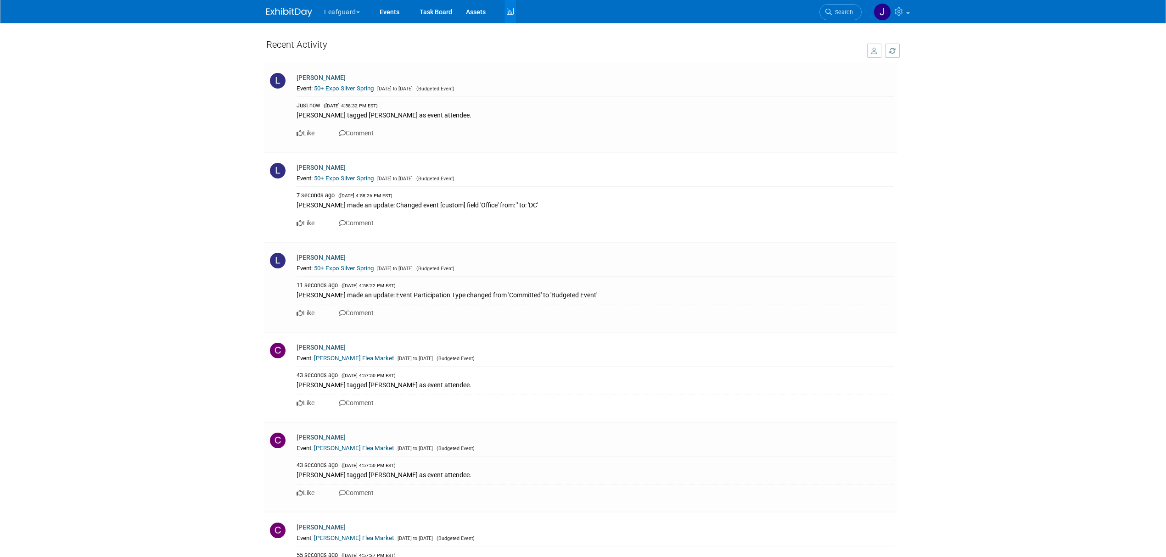
click at [875, 51] on icon "button" at bounding box center [875, 51] width 6 height 6
click at [872, 50] on b "button" at bounding box center [874, 51] width 4 height 2
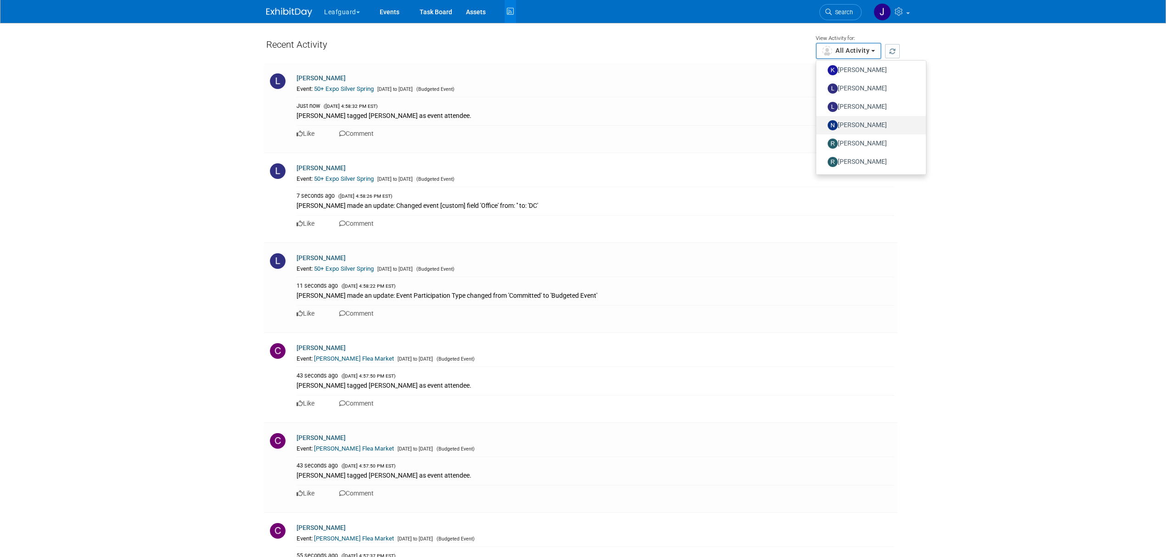
scroll to position [273, 0]
click at [879, 115] on label "Robert Howard" at bounding box center [869, 112] width 96 height 15
click at [825, 114] on input "Robert Howard" at bounding box center [822, 111] width 6 height 6
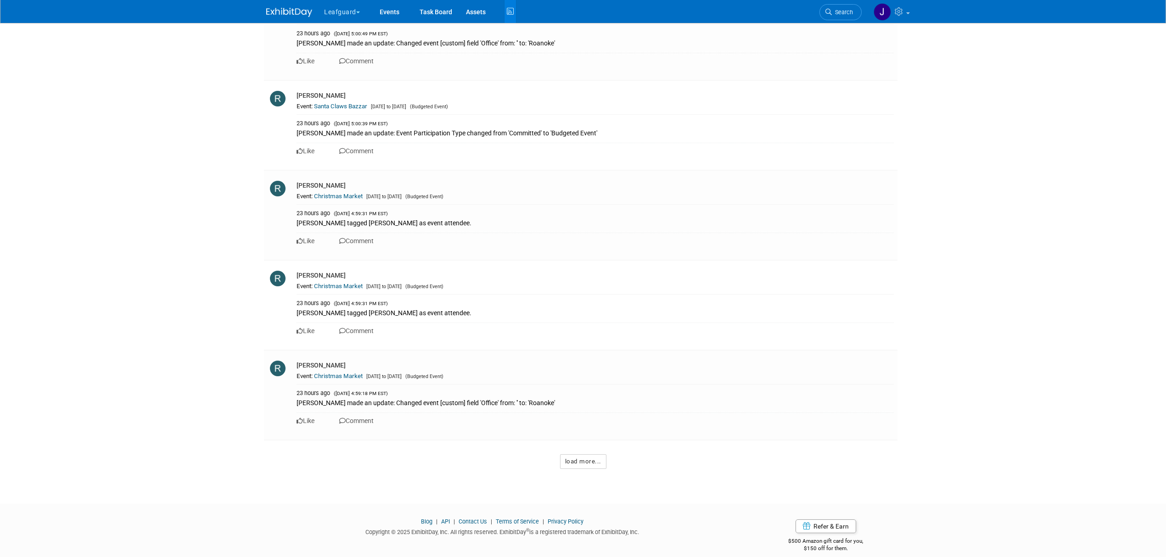
scroll to position [5498, 0]
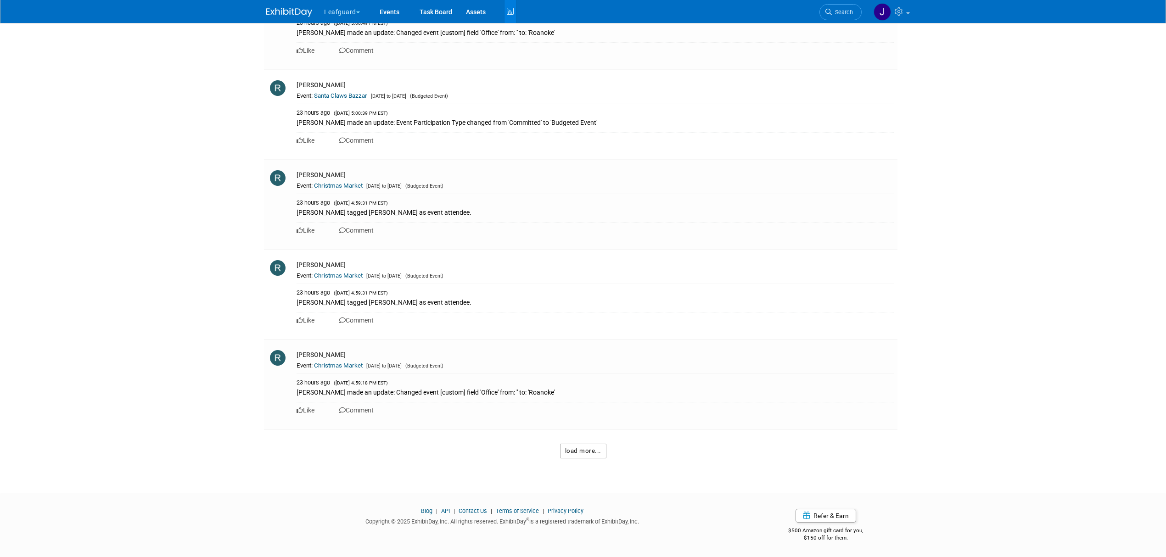
click at [589, 449] on button "load more..." at bounding box center [583, 451] width 46 height 15
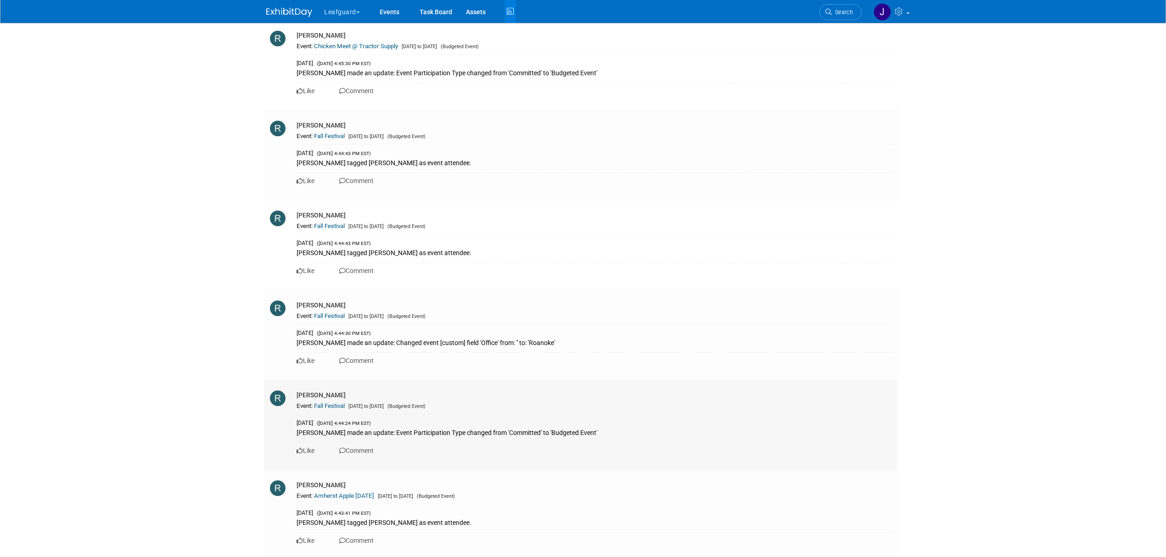
scroll to position [10390, 0]
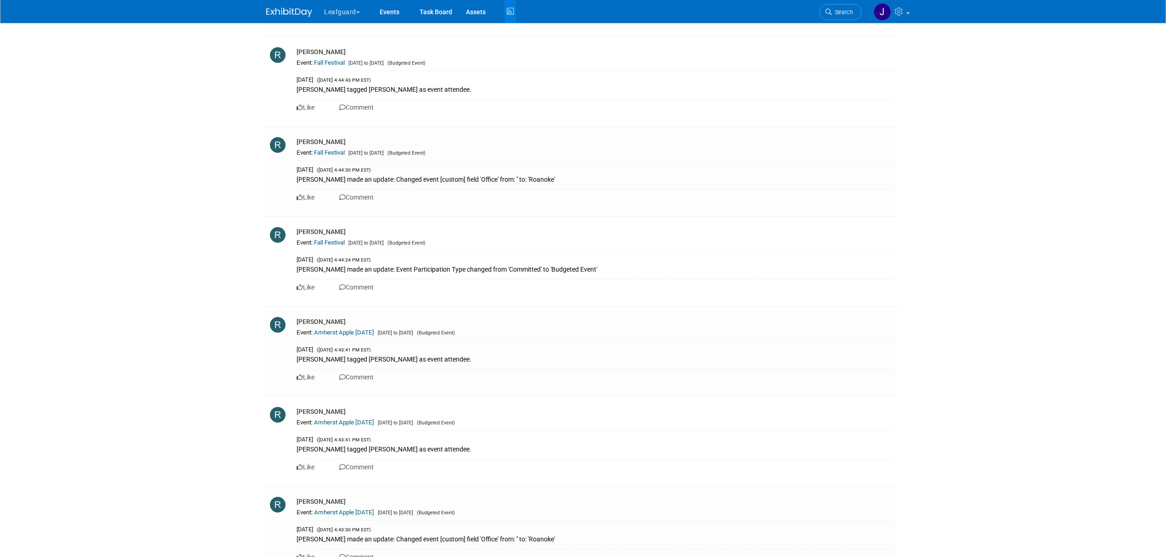
drag, startPoint x: 286, startPoint y: 13, endPoint x: 285, endPoint y: 23, distance: 9.7
click at [286, 13] on img at bounding box center [289, 12] width 46 height 9
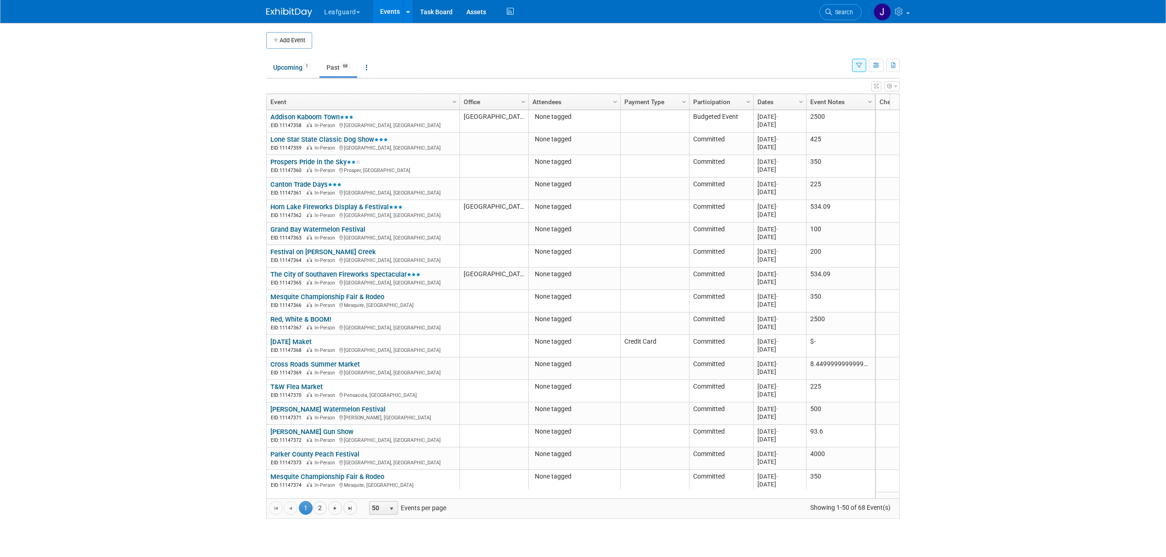
click at [358, 10] on button "Leafguard" at bounding box center [347, 10] width 48 height 20
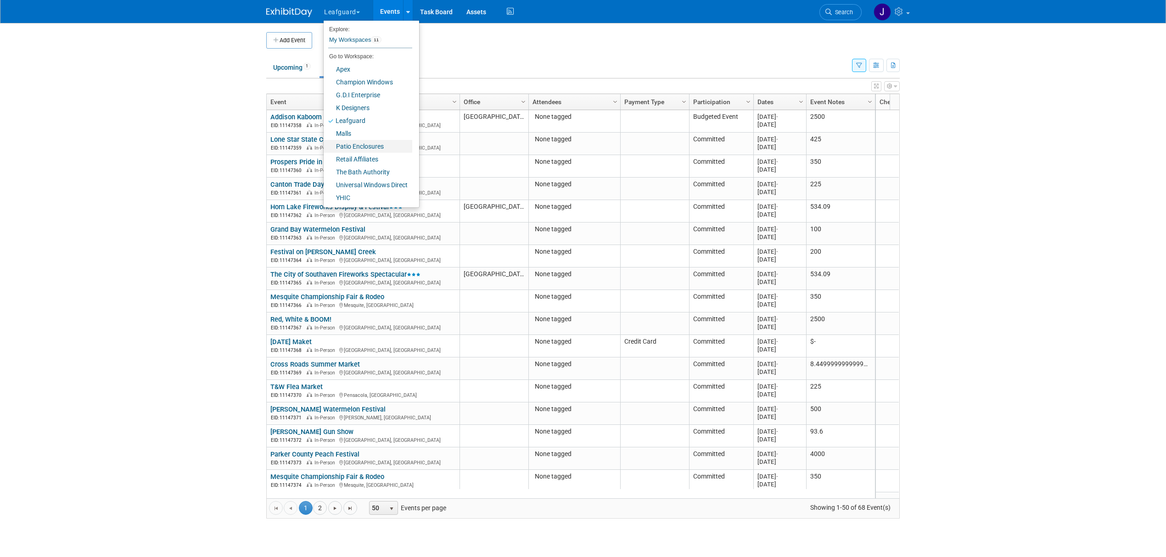
click at [372, 148] on link "Patio Enclosures" at bounding box center [368, 146] width 89 height 13
